Goal: Find specific page/section: Find specific page/section

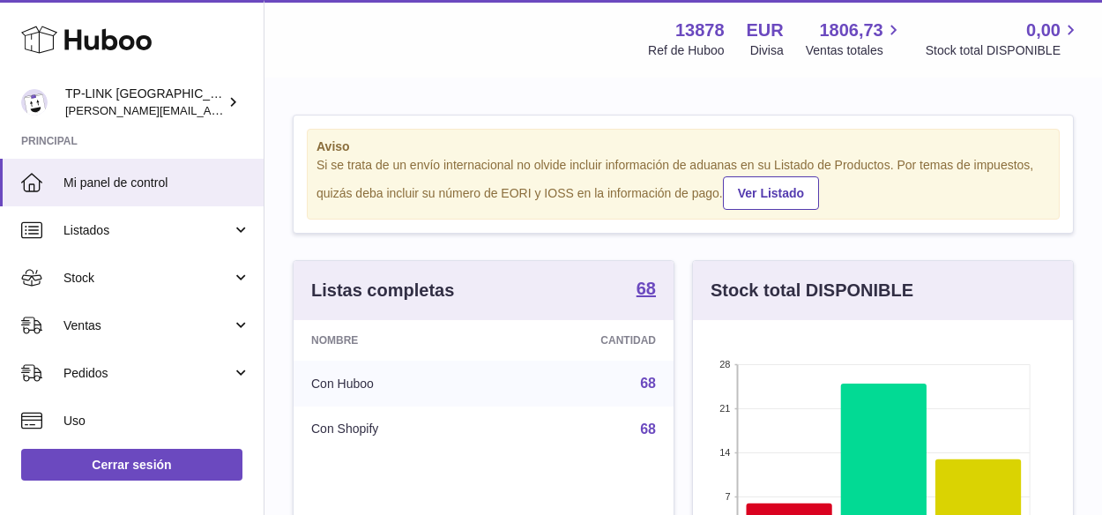
scroll to position [275, 380]
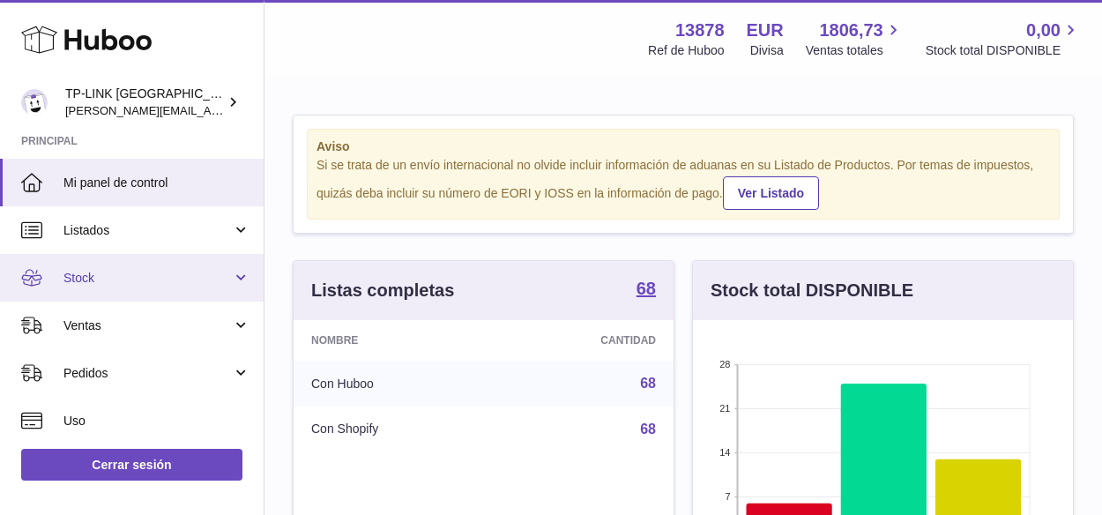
click at [236, 280] on link "Stock" at bounding box center [132, 278] width 264 height 48
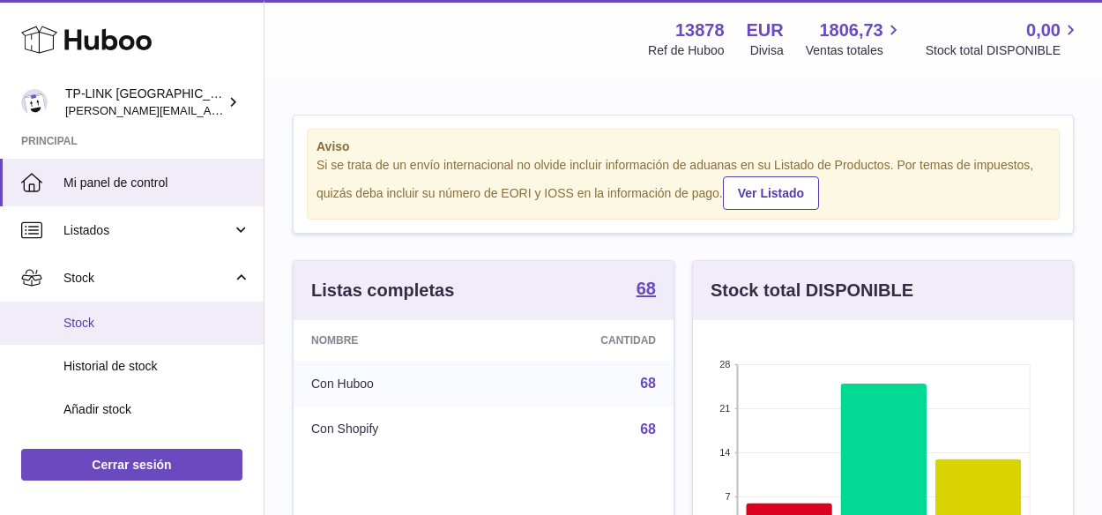
click at [94, 323] on span "Stock" at bounding box center [156, 323] width 187 height 17
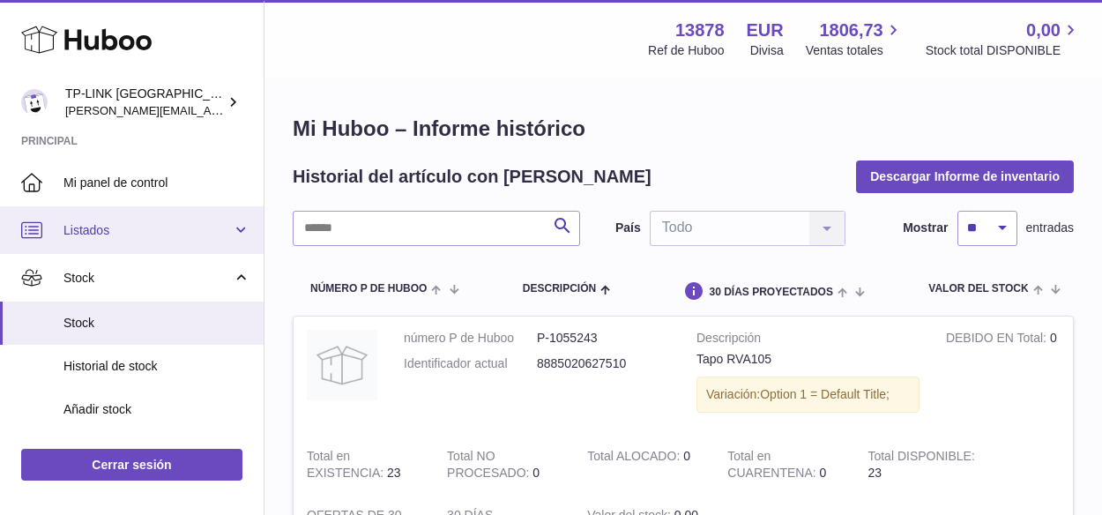
click at [235, 228] on link "Listados" at bounding box center [132, 230] width 264 height 48
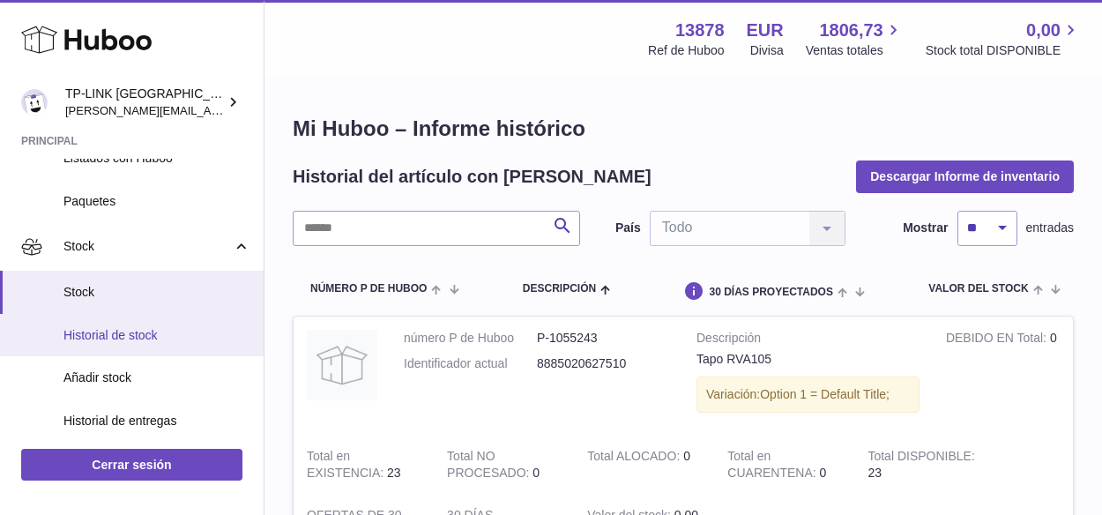
scroll to position [176, 0]
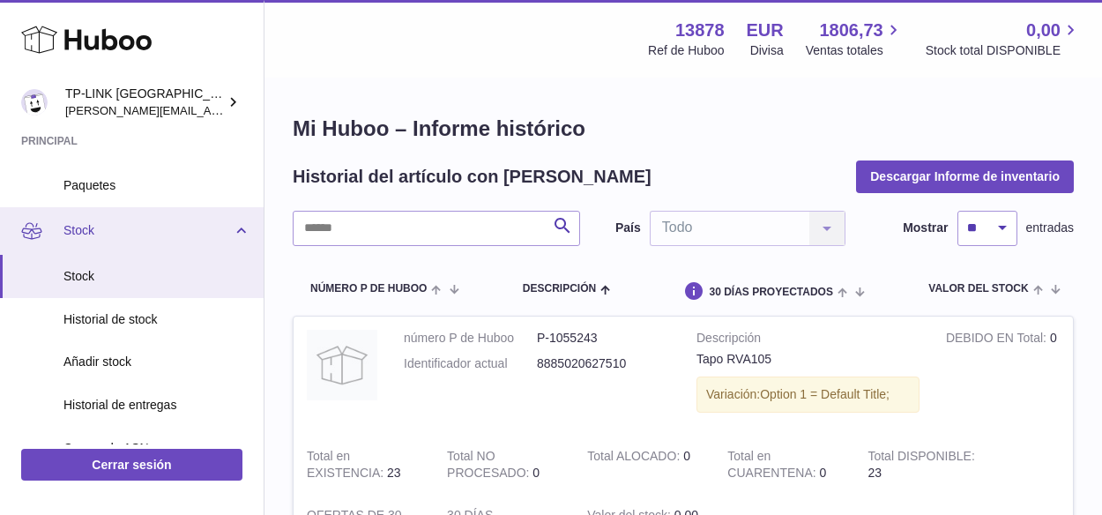
click at [236, 220] on link "Stock" at bounding box center [132, 231] width 264 height 48
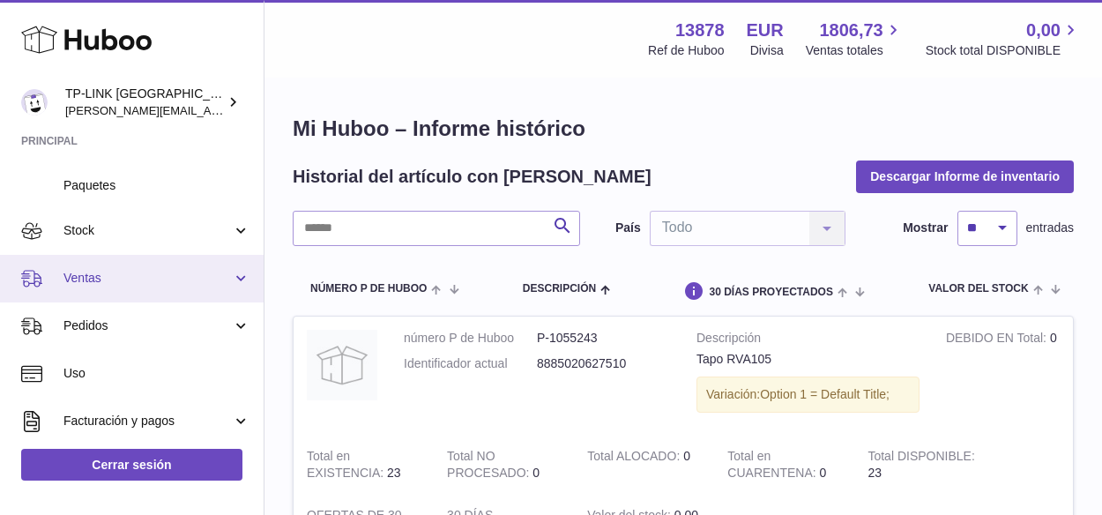
drag, startPoint x: 131, startPoint y: 272, endPoint x: 164, endPoint y: 281, distance: 34.6
click at [131, 272] on span "Ventas" at bounding box center [147, 278] width 168 height 17
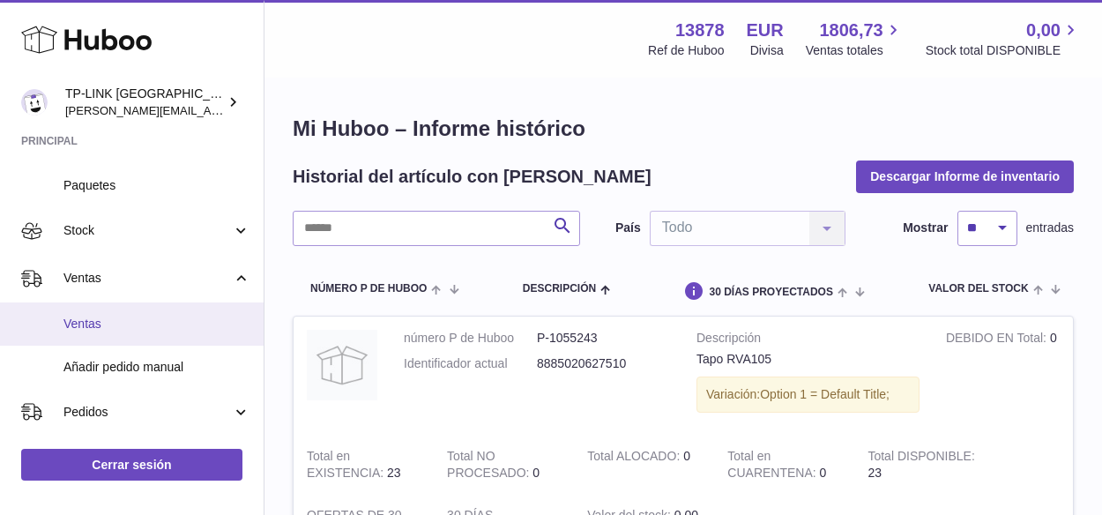
drag, startPoint x: 90, startPoint y: 319, endPoint x: 188, endPoint y: 323, distance: 97.9
click at [90, 318] on span "Ventas" at bounding box center [156, 324] width 187 height 17
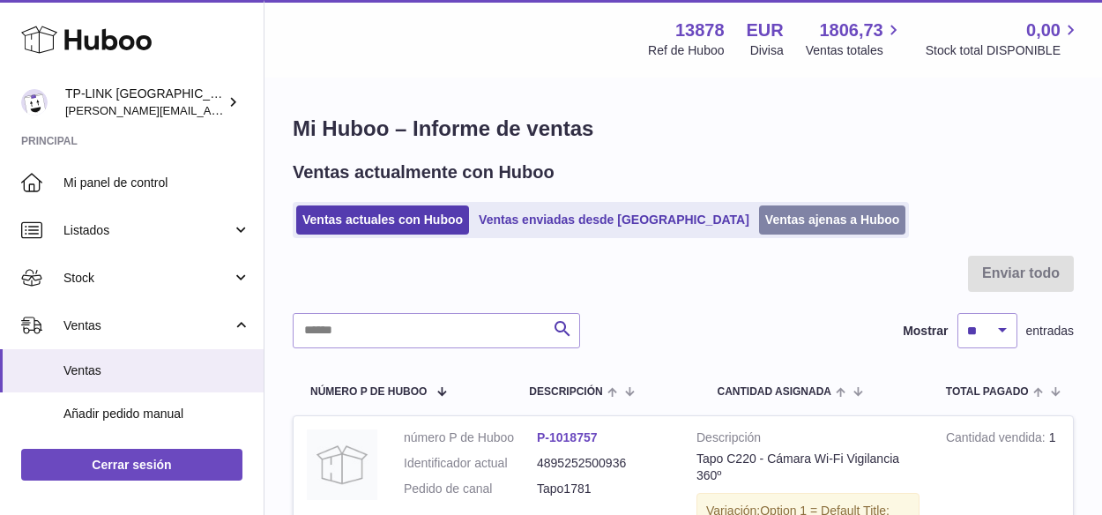
click at [759, 213] on link "Ventas ajenas a Huboo" at bounding box center [832, 219] width 147 height 29
